Goal: Find contact information: Find contact information

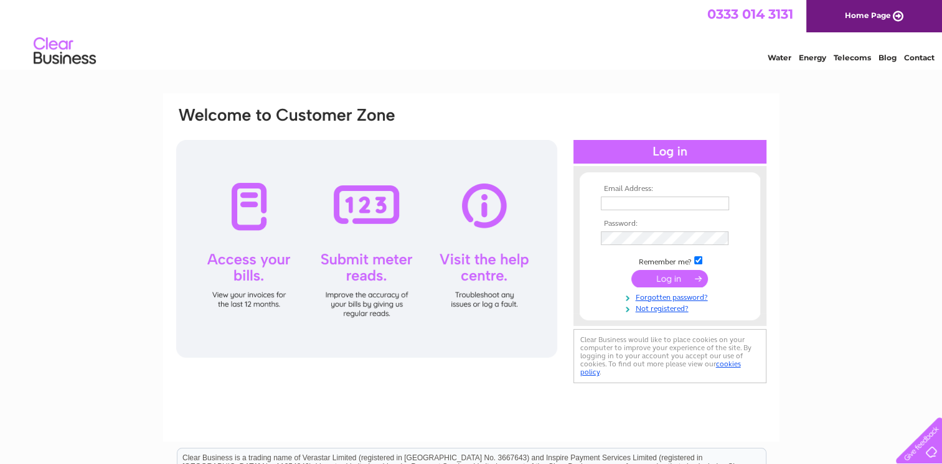
type input "[EMAIL_ADDRESS][DOMAIN_NAME]"
click at [664, 281] on input "submit" at bounding box center [669, 278] width 77 height 17
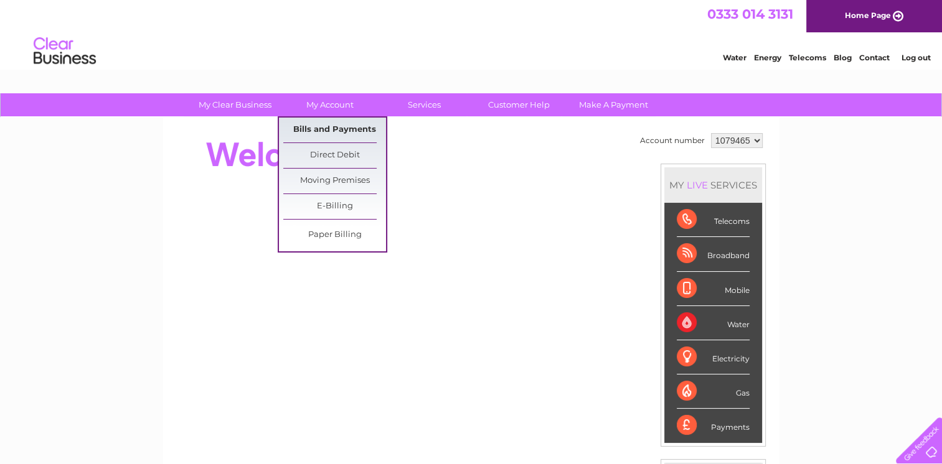
click at [337, 129] on link "Bills and Payments" at bounding box center [334, 130] width 103 height 25
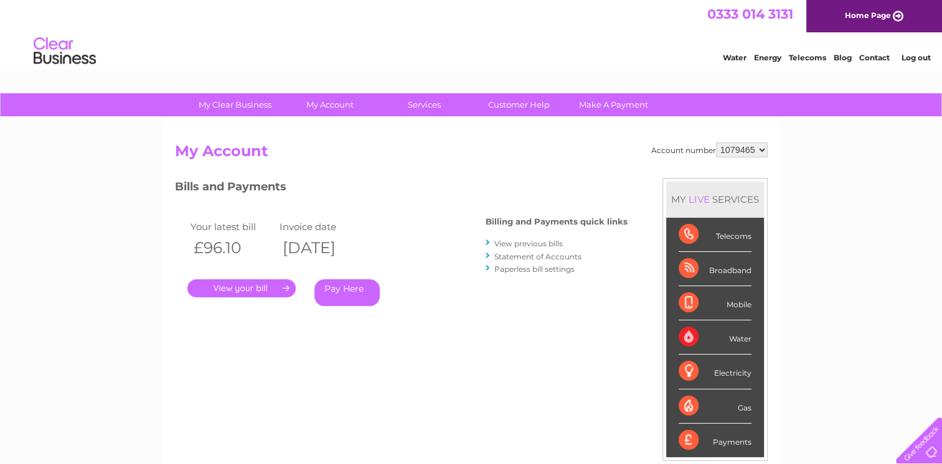
click at [876, 58] on link "Contact" at bounding box center [874, 57] width 31 height 9
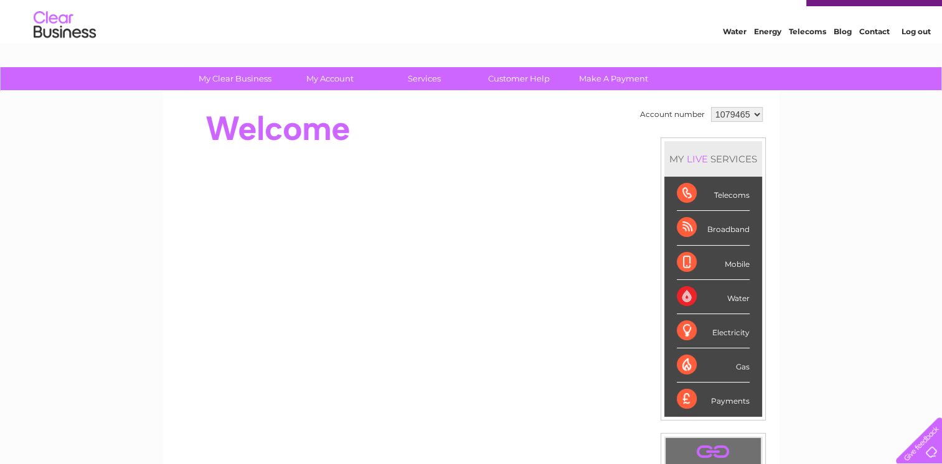
scroll to position [24, 0]
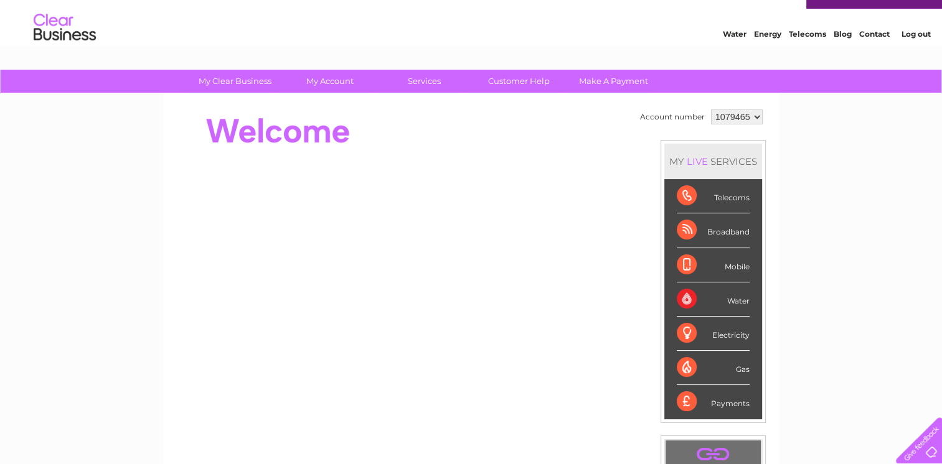
drag, startPoint x: 712, startPoint y: 116, endPoint x: 730, endPoint y: 116, distance: 18.1
click at [727, 116] on select "1079465 1079785" at bounding box center [737, 117] width 52 height 15
click at [711, 110] on select "1079465 1079785" at bounding box center [737, 117] width 52 height 15
drag, startPoint x: 731, startPoint y: 117, endPoint x: 604, endPoint y: 128, distance: 126.9
click at [604, 128] on div at bounding box center [401, 131] width 453 height 50
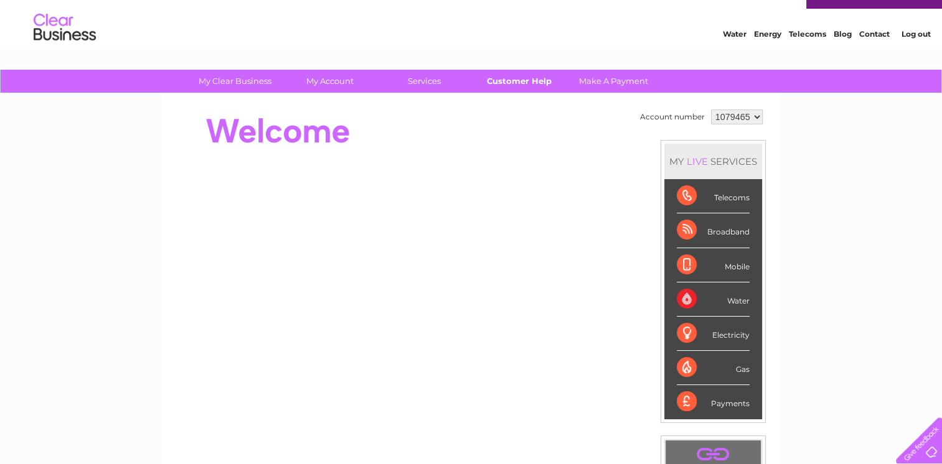
click at [525, 80] on link "Customer Help" at bounding box center [518, 81] width 103 height 23
